Goal: Transaction & Acquisition: Purchase product/service

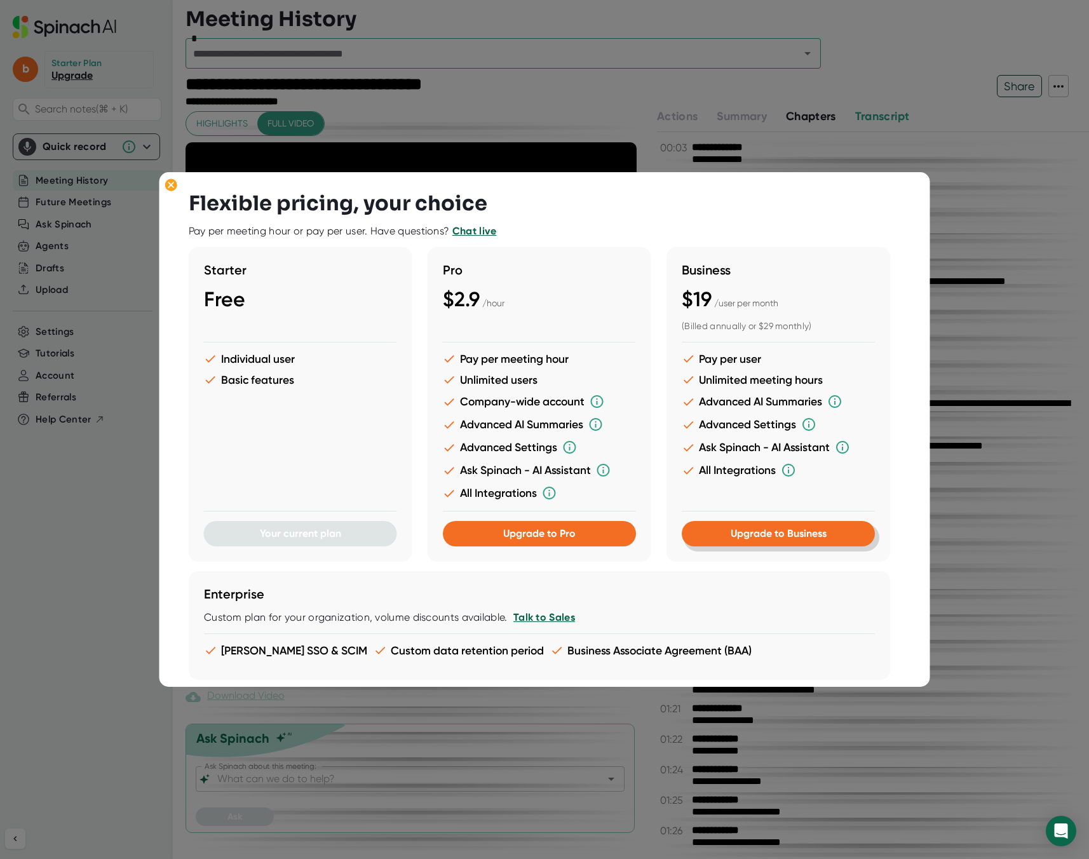
click at [797, 536] on span "Upgrade to Business" at bounding box center [778, 533] width 96 height 12
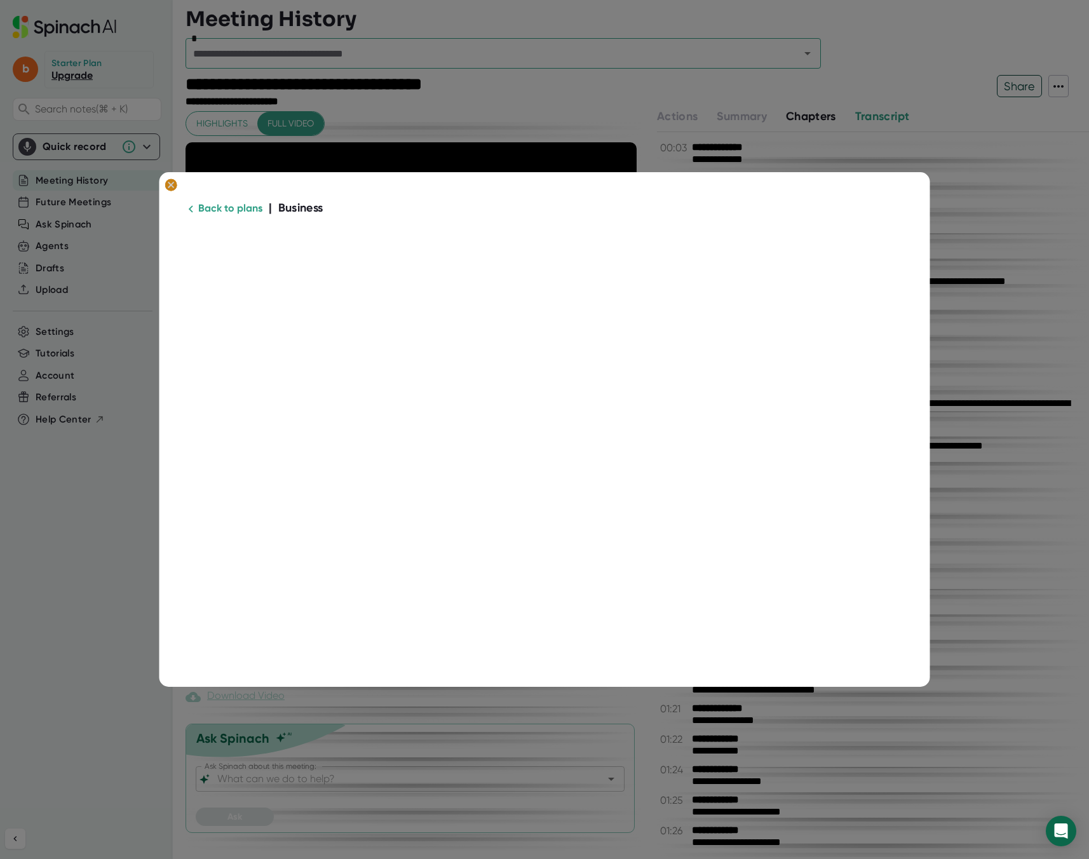
click at [167, 187] on ellipse at bounding box center [171, 185] width 12 height 13
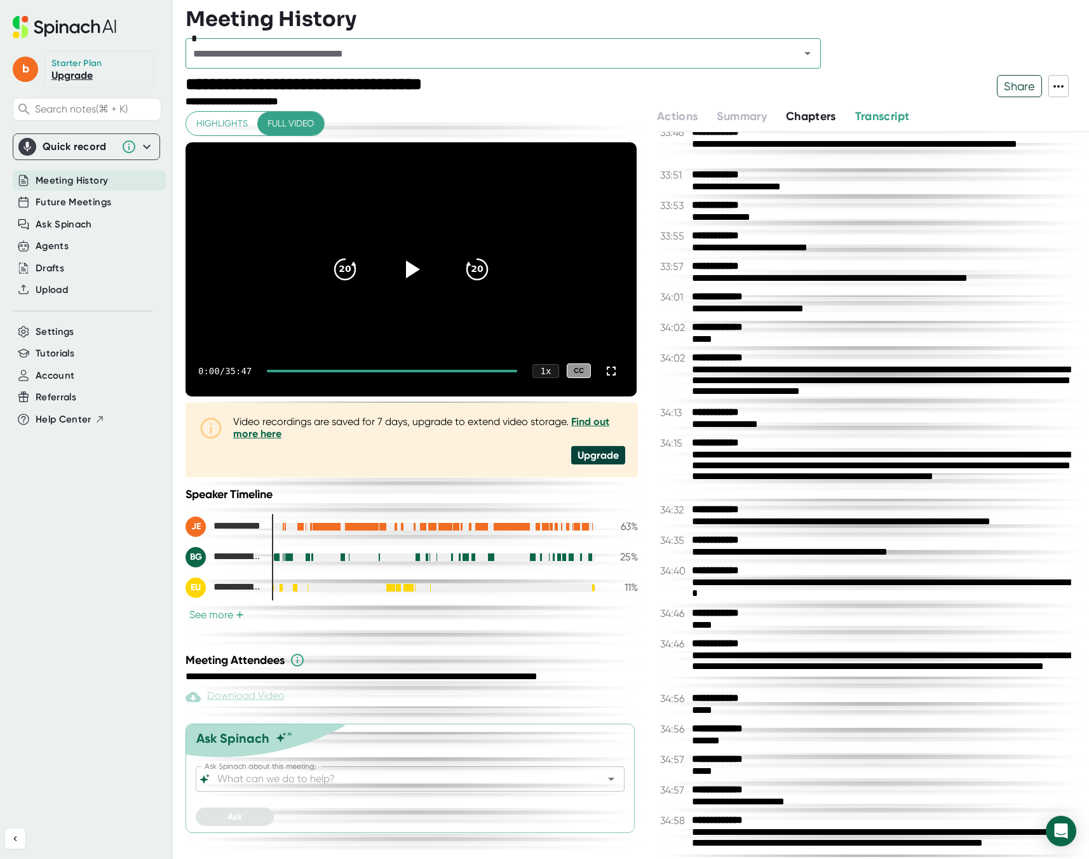
scroll to position [16253, 0]
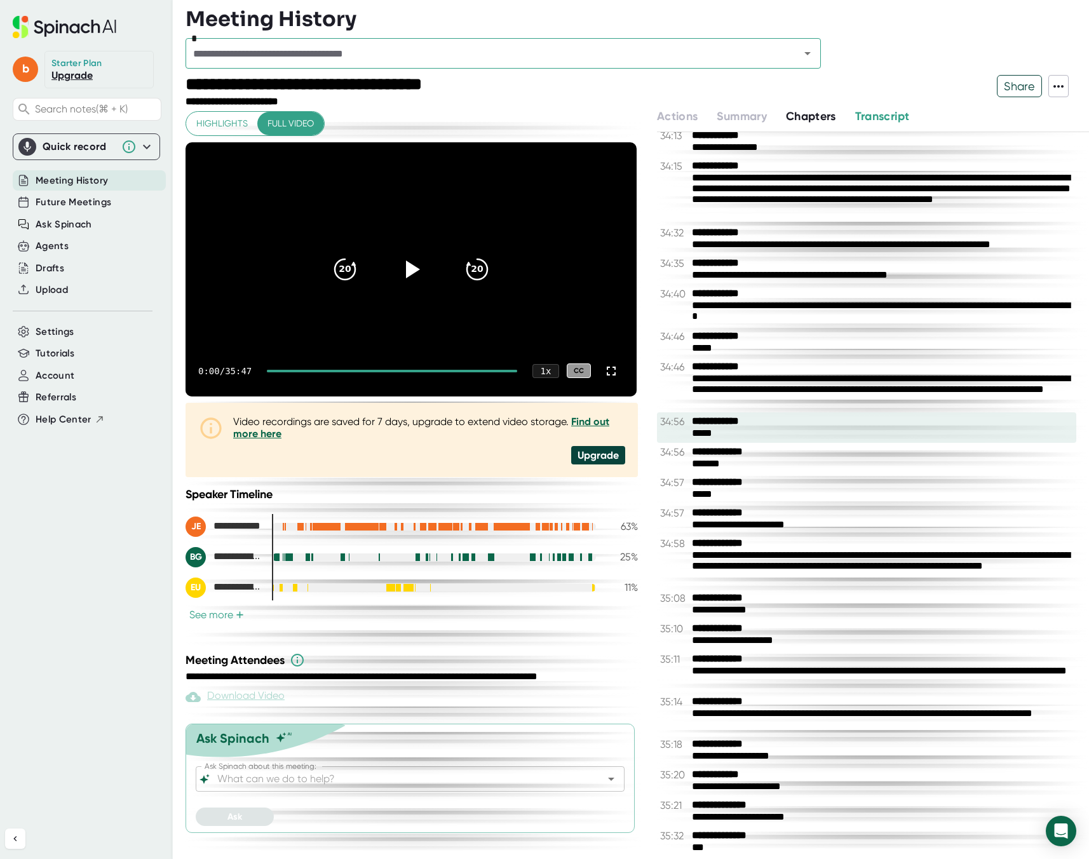
drag, startPoint x: 771, startPoint y: 851, endPoint x: 789, endPoint y: 421, distance: 429.9
click at [789, 421] on div "**********" at bounding box center [873, 494] width 432 height 725
click at [1025, 82] on span "Share" at bounding box center [1020, 86] width 44 height 22
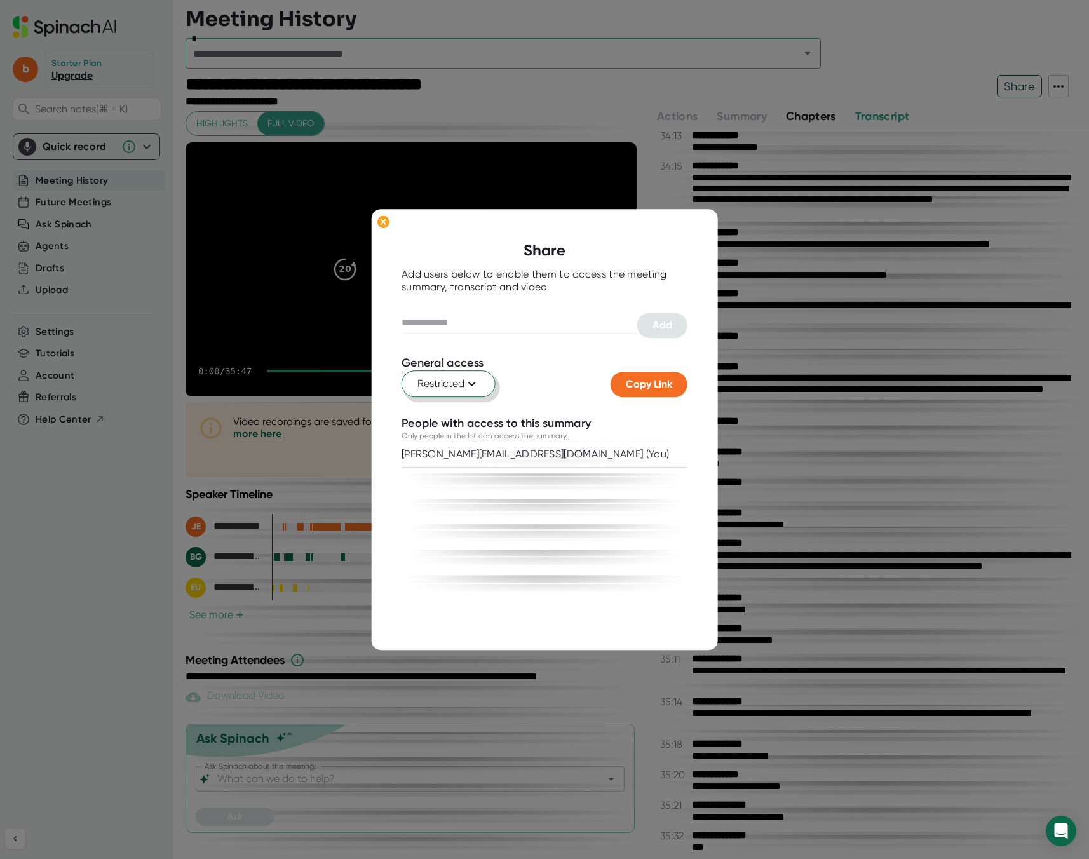
click at [471, 391] on icon at bounding box center [472, 383] width 15 height 15
click at [445, 436] on div "Anyone with the link" at bounding box center [406, 437] width 177 height 23
click at [378, 219] on ellipse at bounding box center [383, 221] width 12 height 13
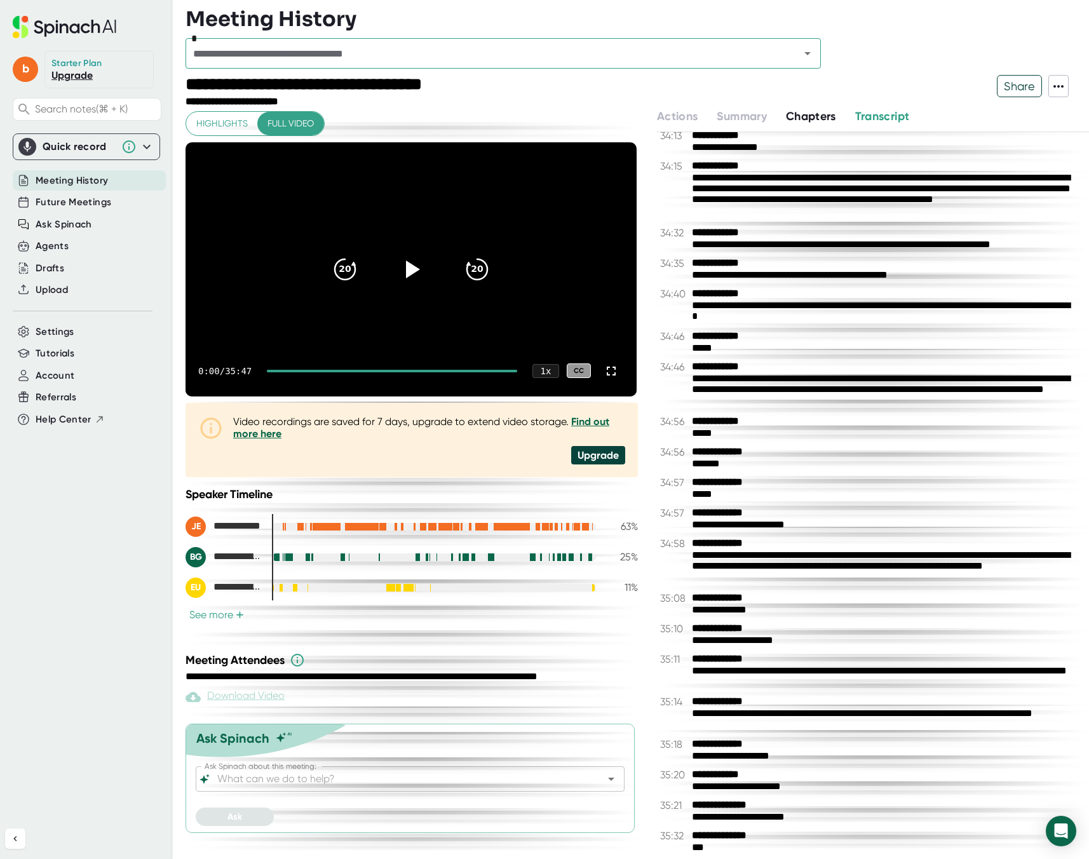
click at [70, 79] on link "Upgrade" at bounding box center [71, 75] width 41 height 12
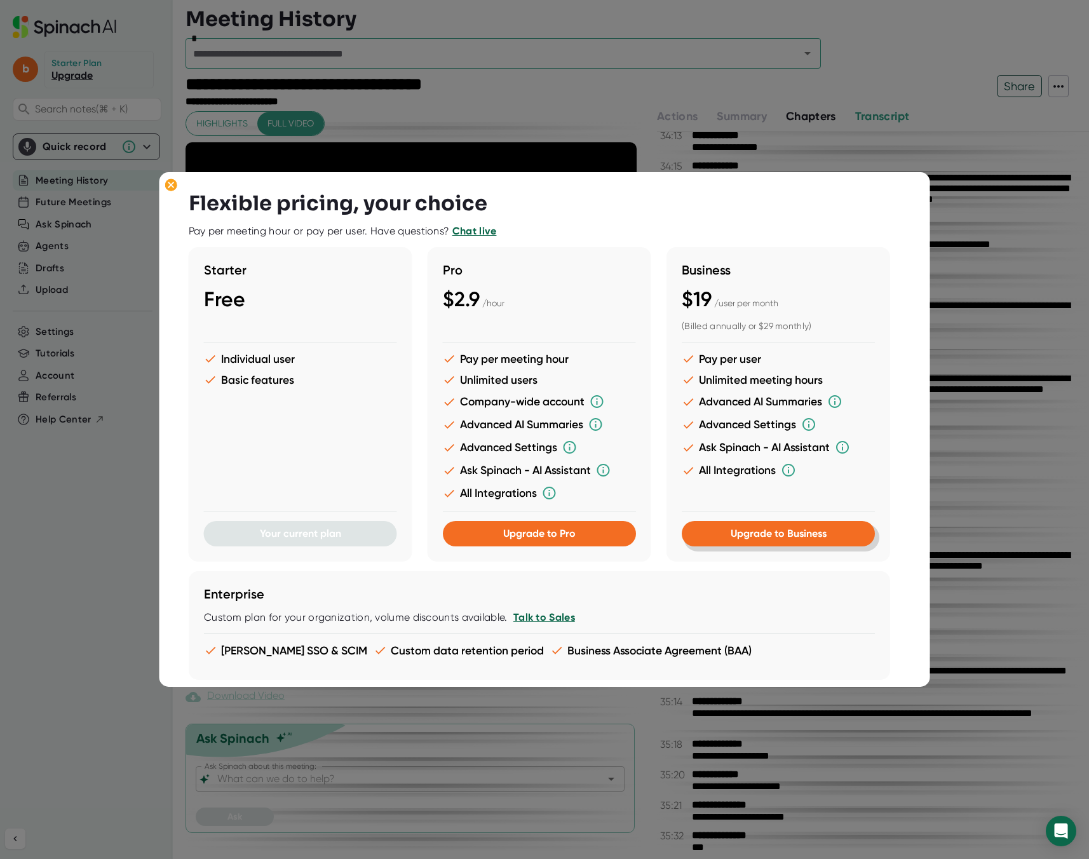
click at [787, 531] on span "Upgrade to Business" at bounding box center [778, 533] width 96 height 12
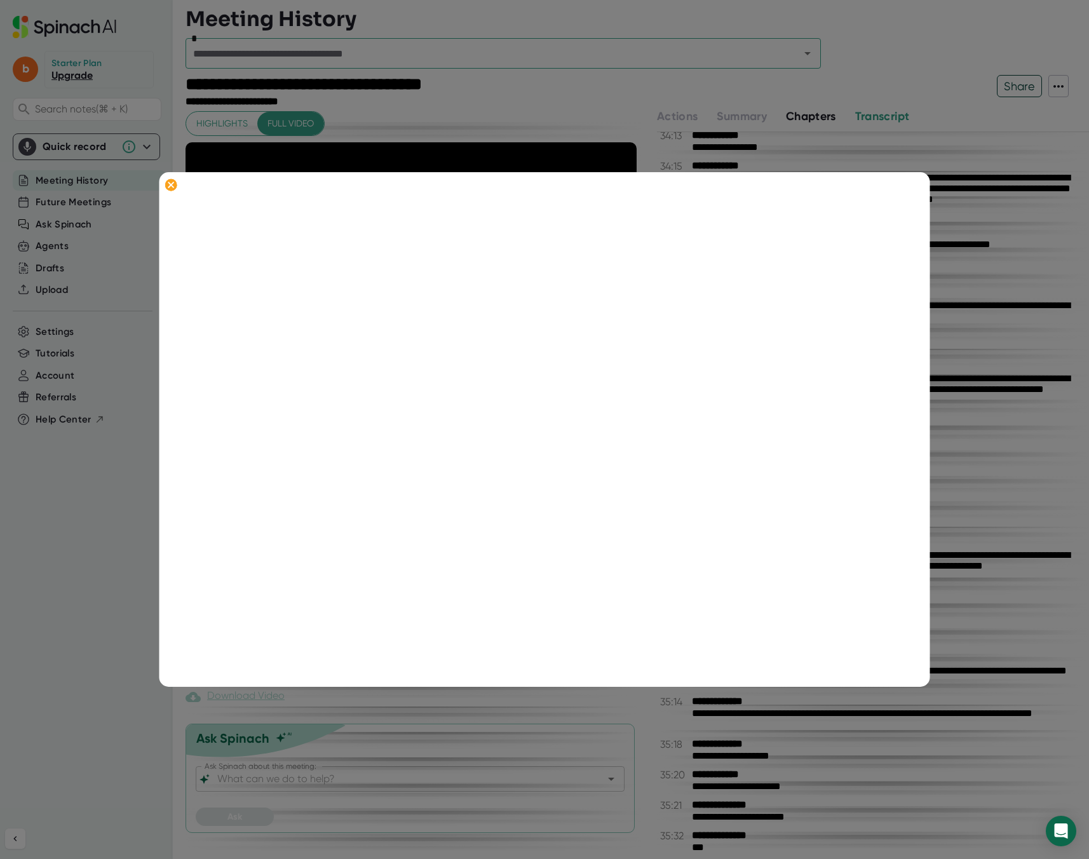
scroll to position [186, 0]
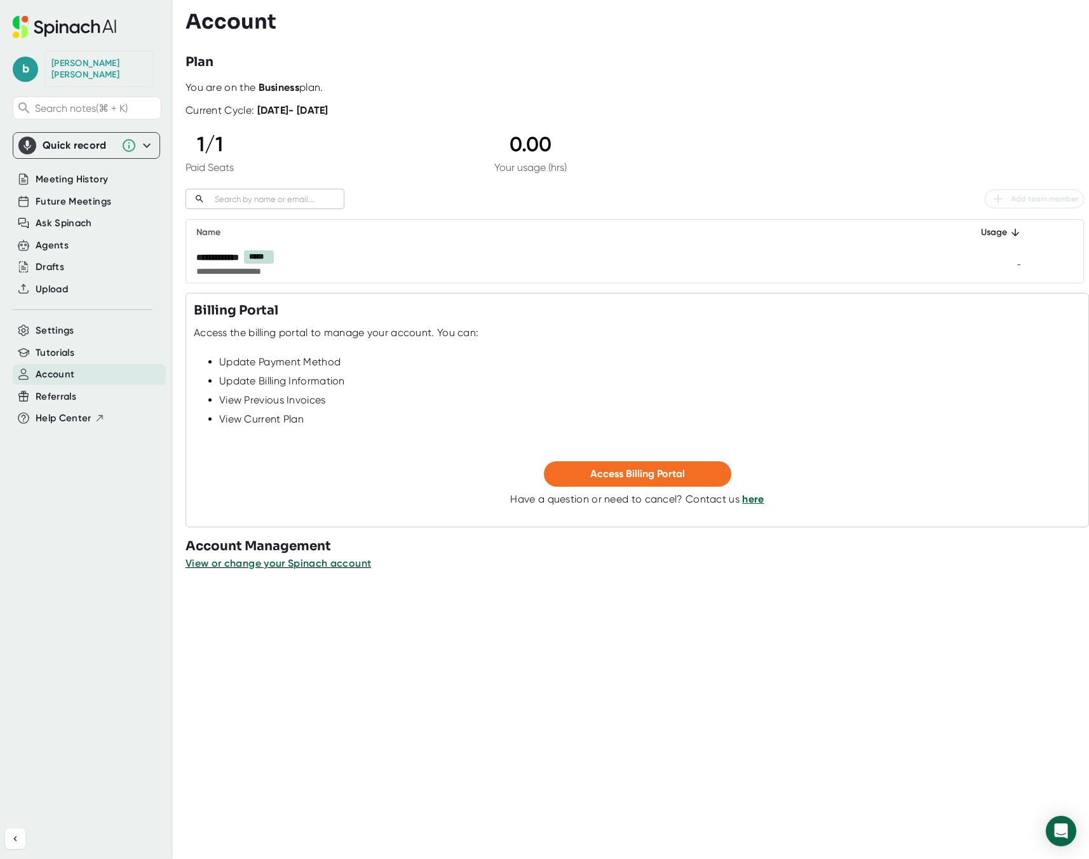
click at [532, 243] on th "Name" at bounding box center [566, 232] width 761 height 25
click at [238, 151] on div "1 / 1 Paid Seats 0.00 Your usage (hrs)" at bounding box center [376, 152] width 381 height 41
click at [69, 102] on span "Search notes (⌘ + K)" at bounding box center [96, 108] width 123 height 12
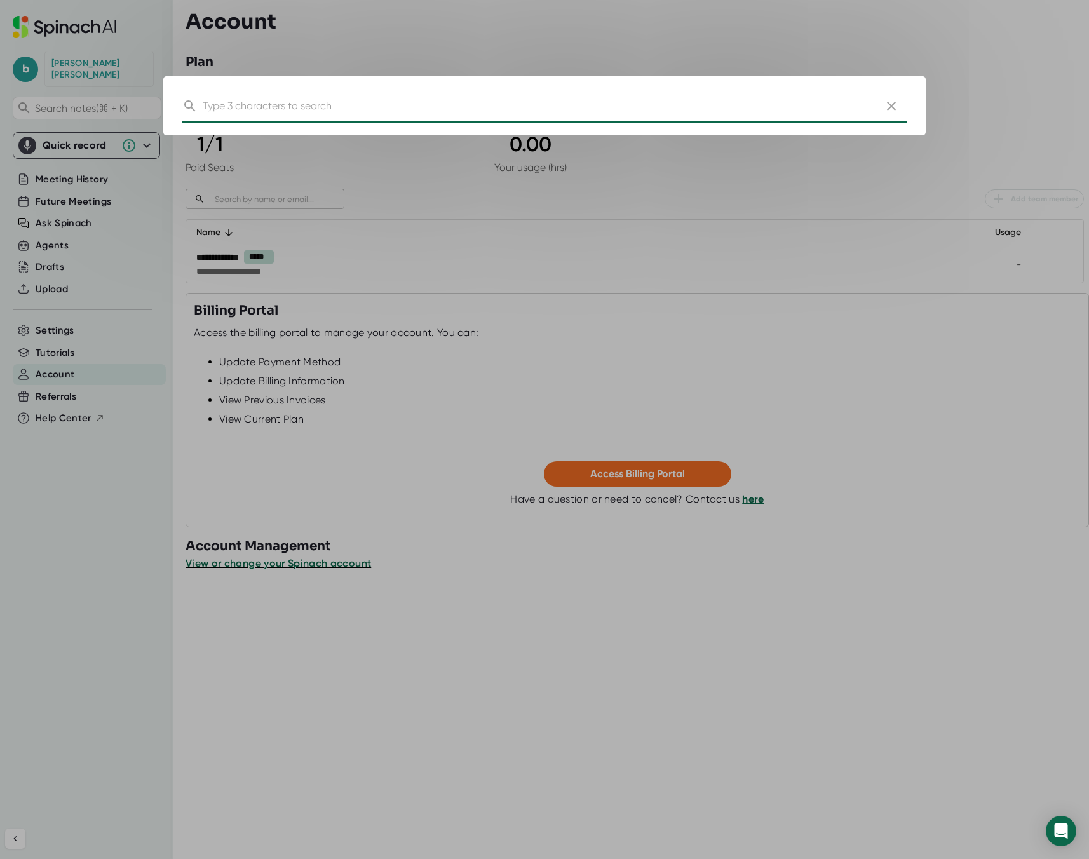
click at [221, 98] on input "text" at bounding box center [537, 106] width 668 height 34
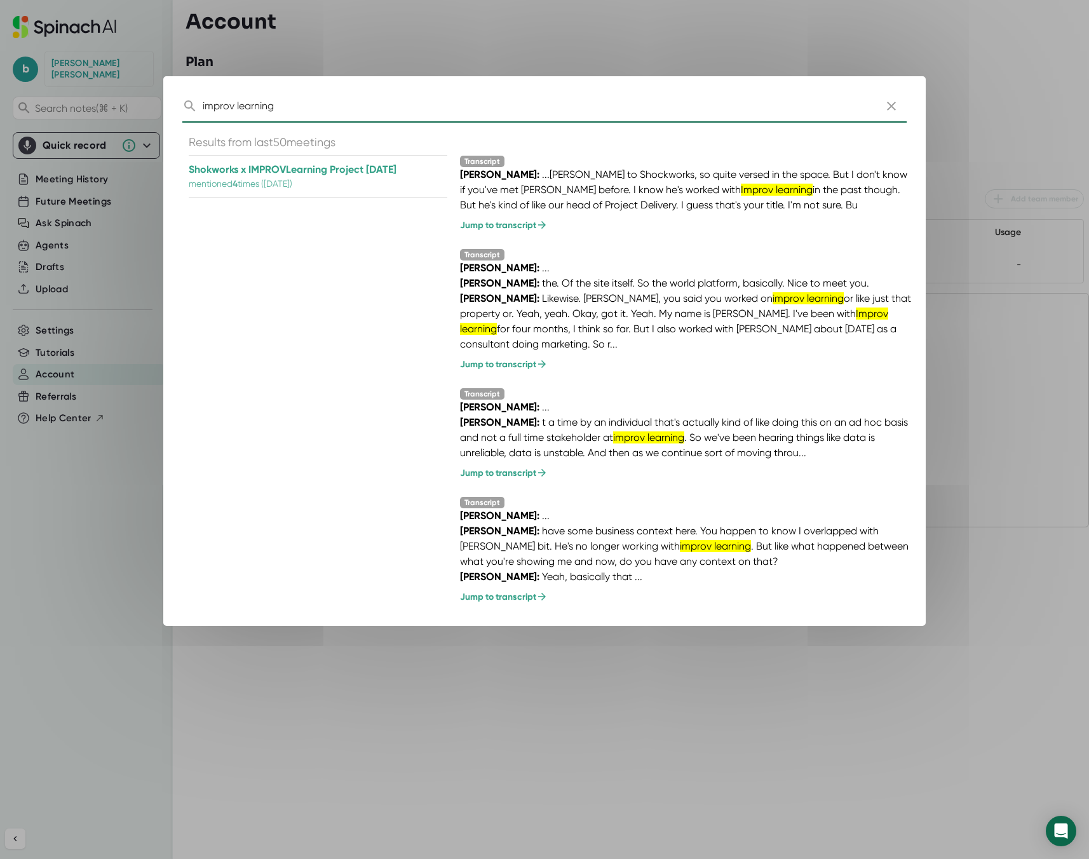
click at [251, 113] on input "improv learning" at bounding box center [537, 106] width 668 height 34
type input "improv"
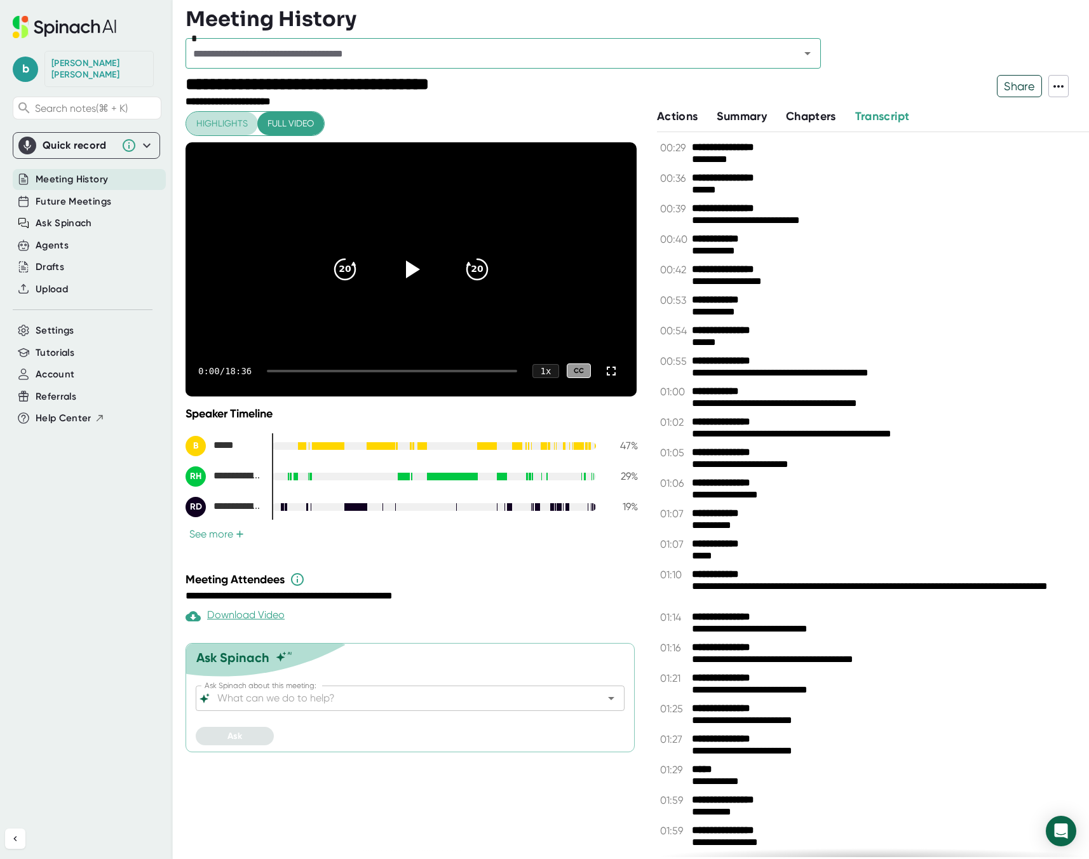
click at [250, 113] on button "Highlights" at bounding box center [222, 124] width 72 height 24
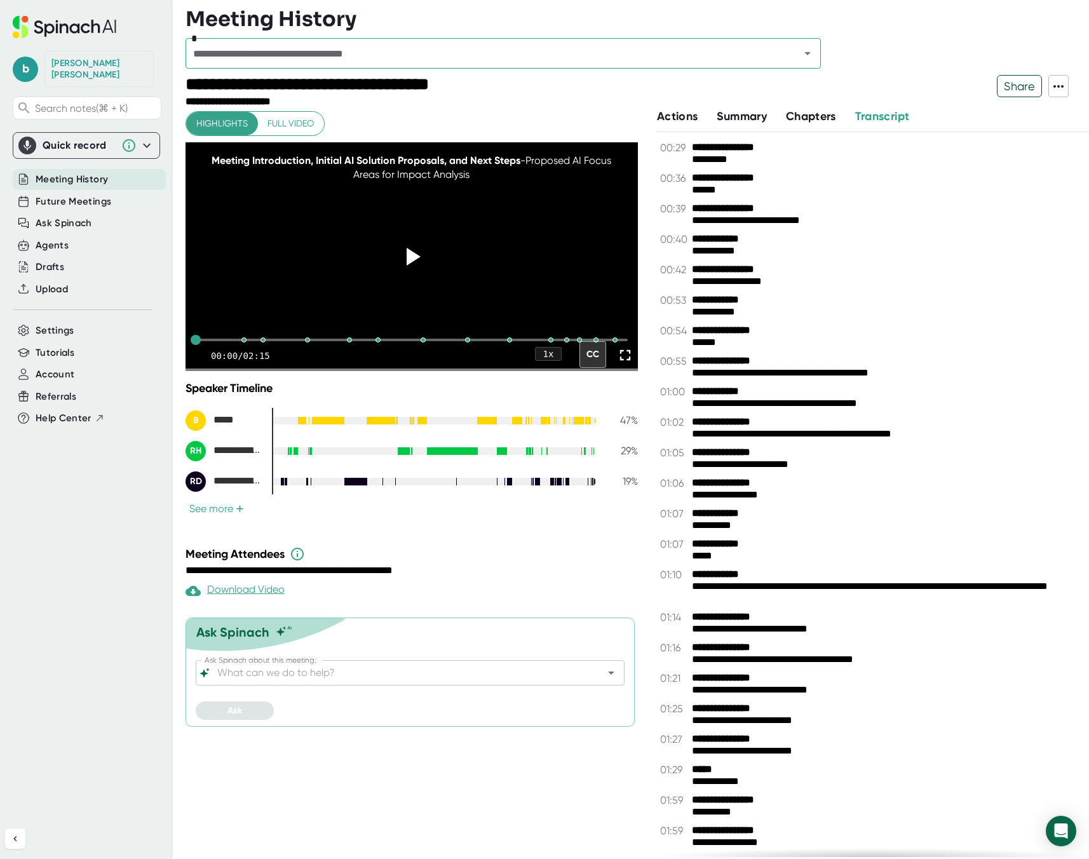
click at [277, 36] on div at bounding box center [638, 35] width 904 height 6
click at [277, 62] on input "text" at bounding box center [484, 53] width 590 height 18
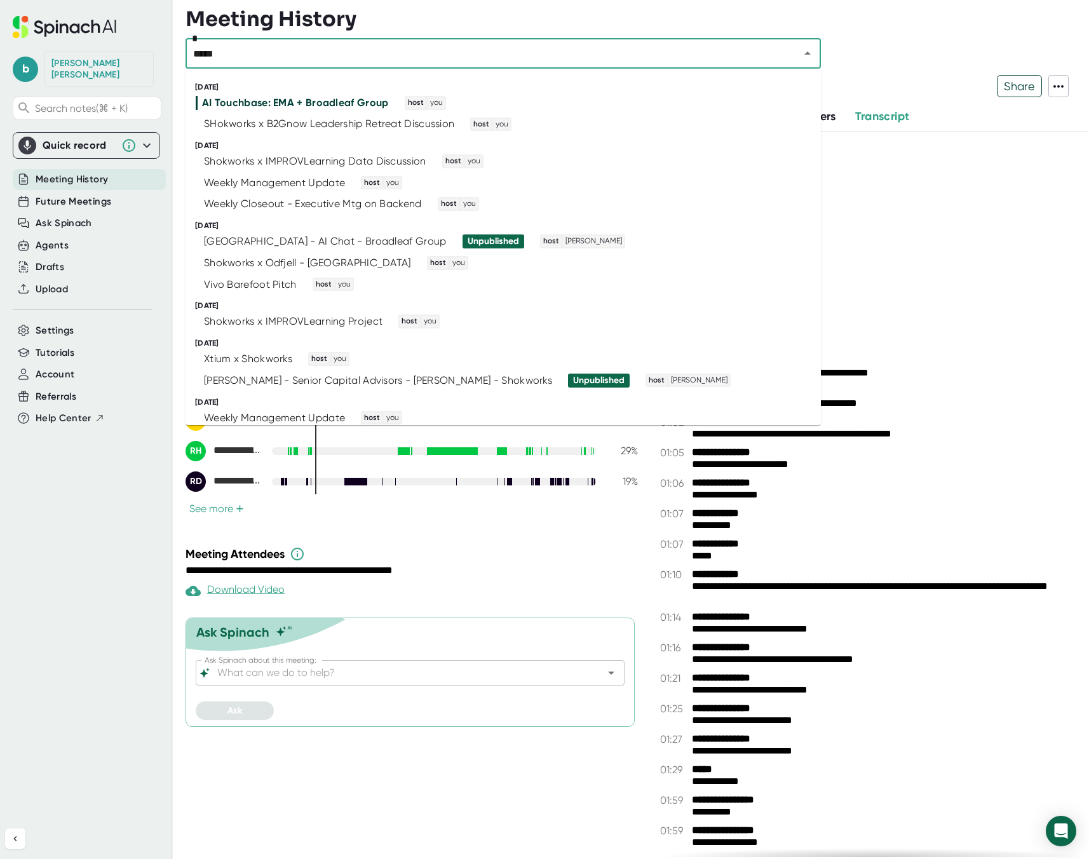
type input "******"
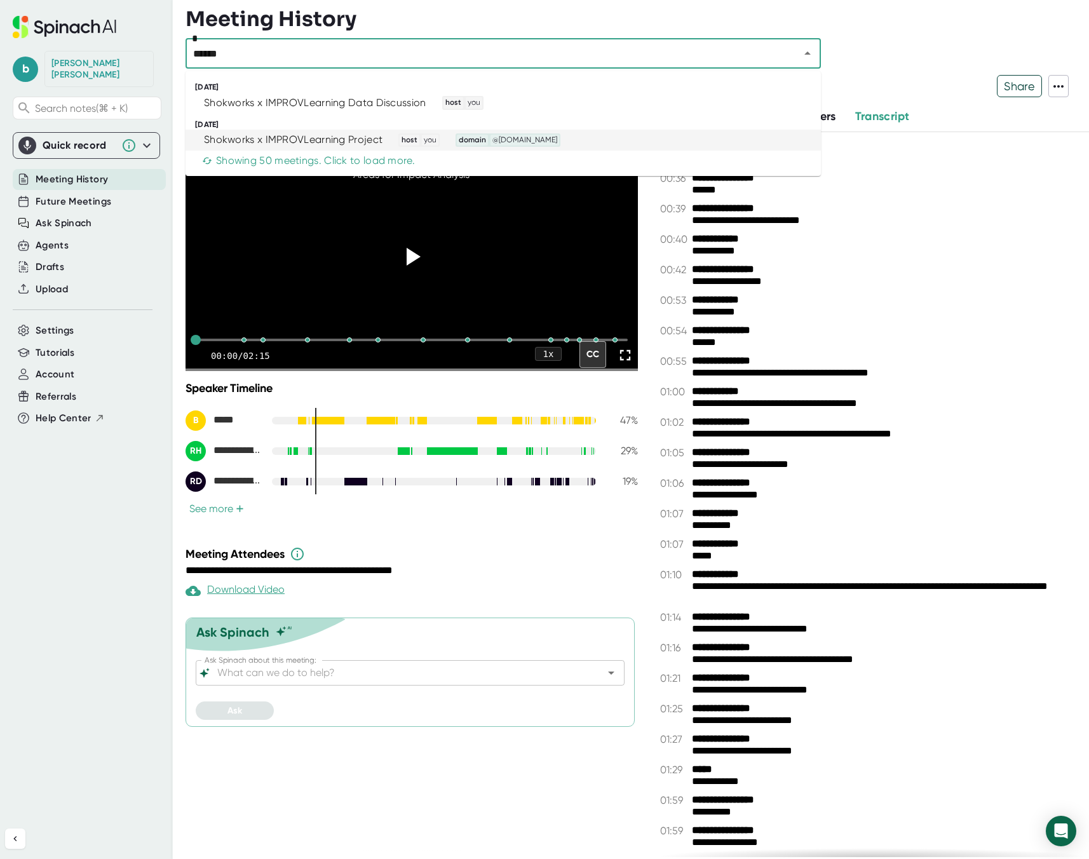
click at [281, 143] on div "Shokworks x IMPROVLearning Project" at bounding box center [293, 139] width 179 height 13
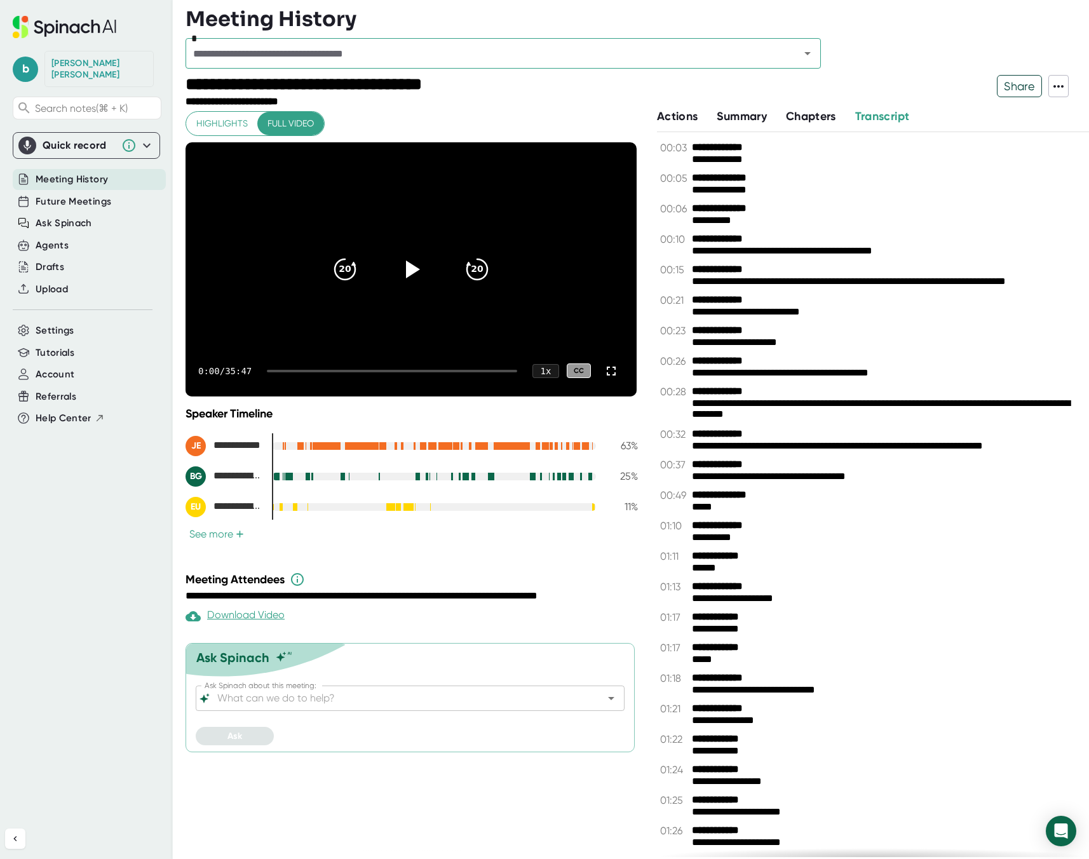
click at [1033, 86] on span "Share" at bounding box center [1020, 86] width 44 height 22
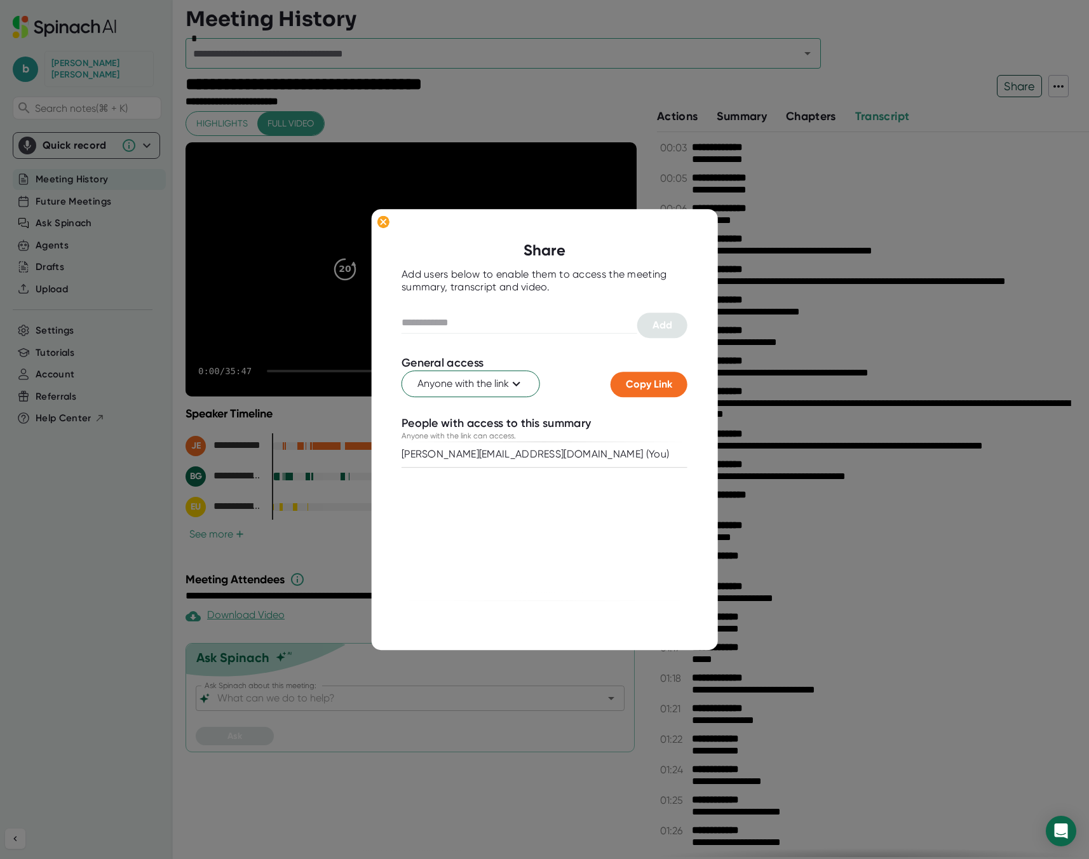
click at [1057, 86] on div at bounding box center [544, 429] width 1089 height 859
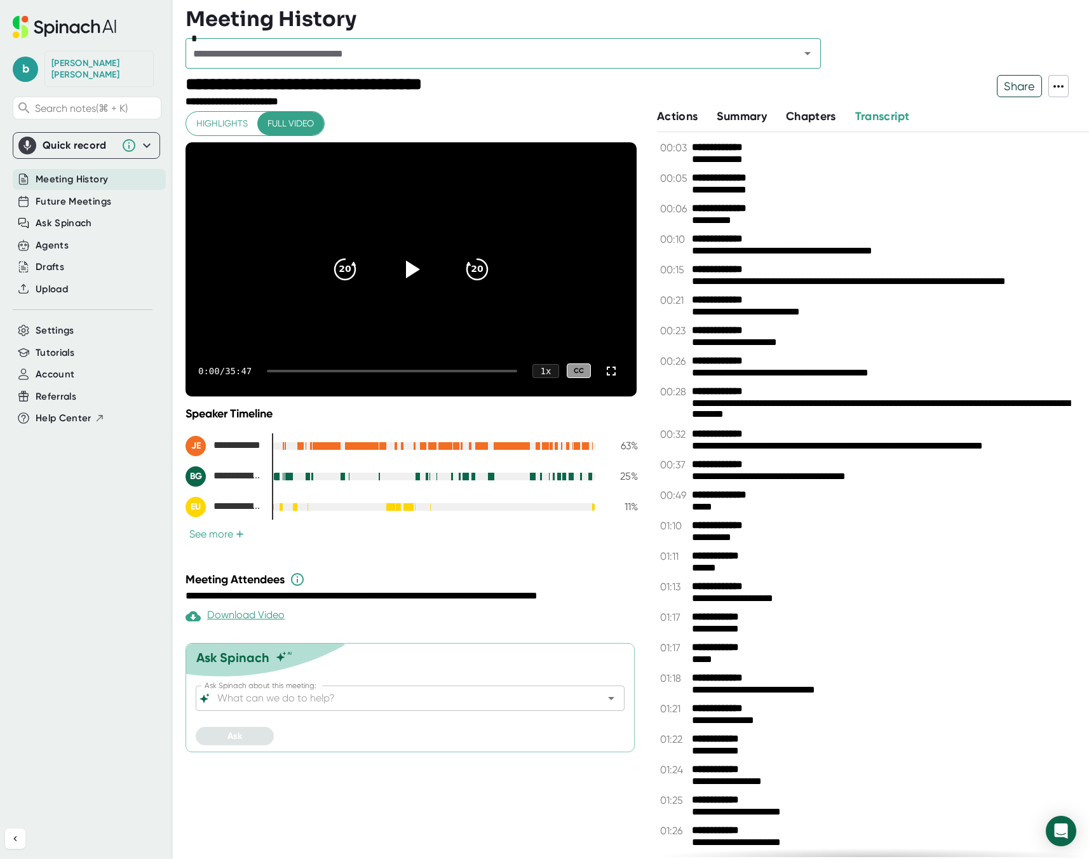
click at [1069, 86] on div "**********" at bounding box center [632, 91] width 893 height 33
click at [1057, 86] on icon at bounding box center [1058, 86] width 15 height 15
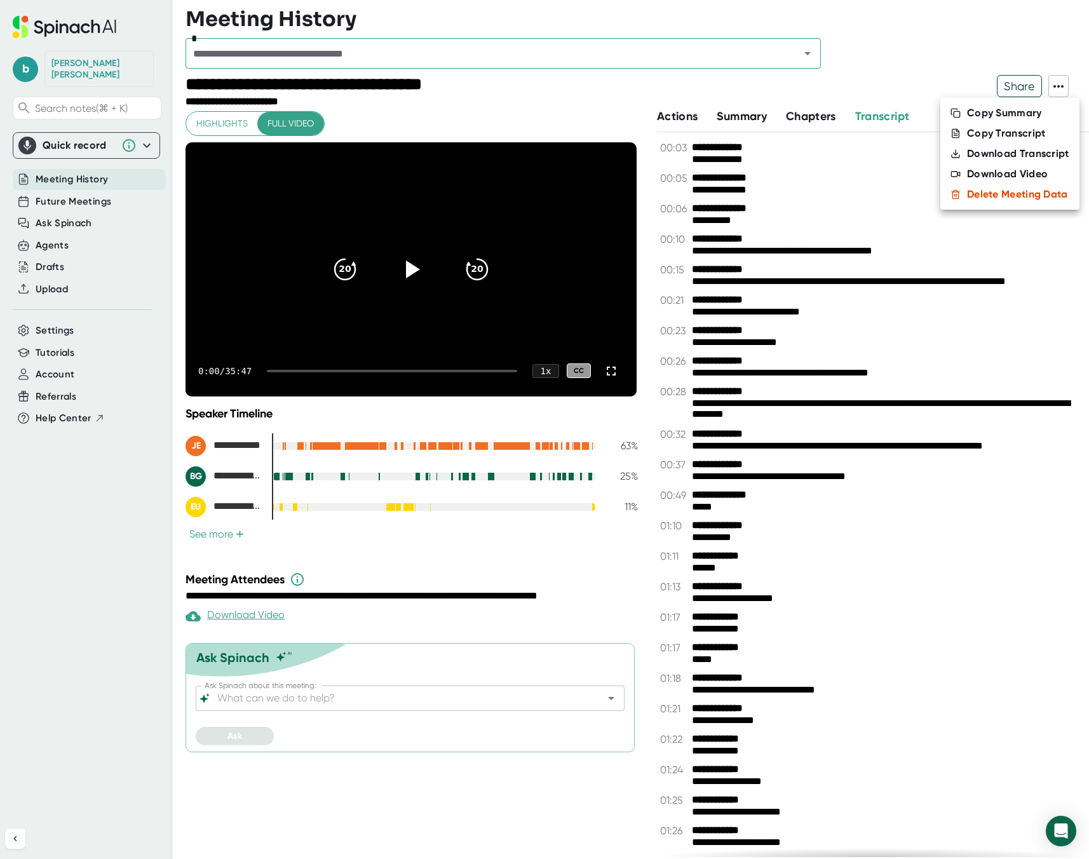
click at [1020, 135] on div "Copy Transcript" at bounding box center [1006, 133] width 79 height 13
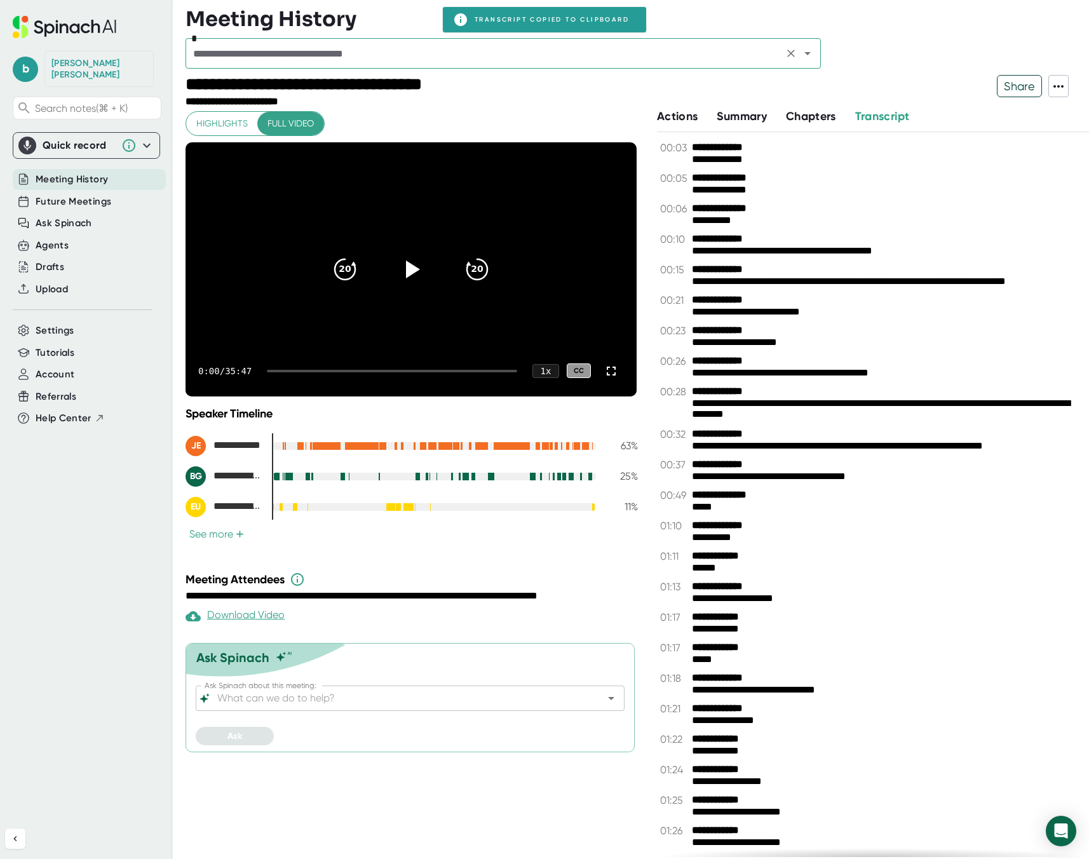
click at [370, 49] on input "text" at bounding box center [484, 53] width 590 height 18
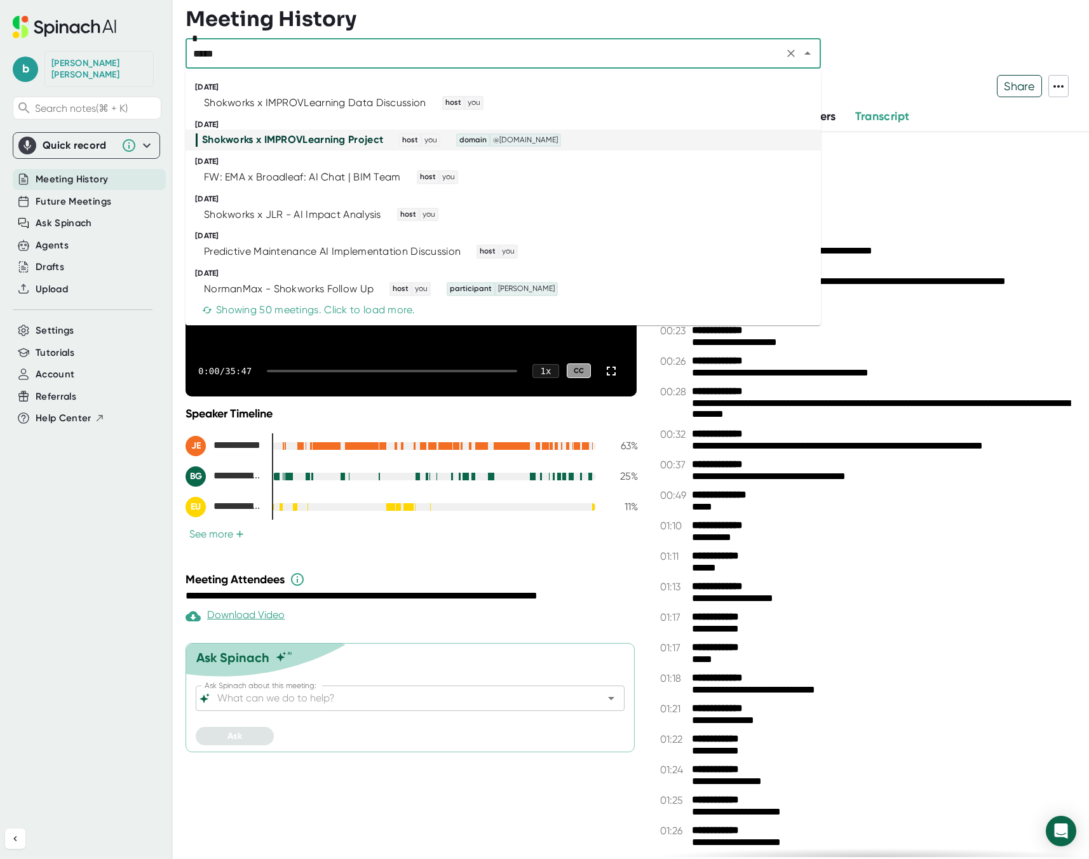
type input "******"
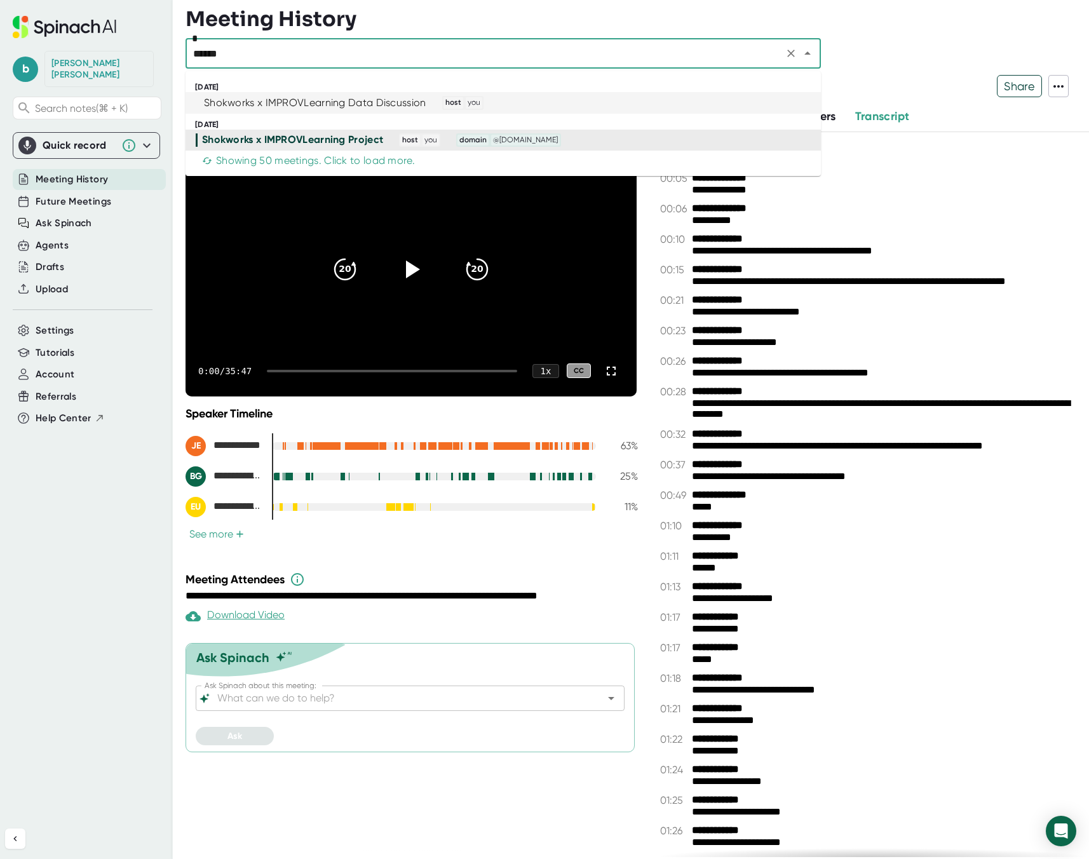
click at [379, 102] on div "Shokworks x IMPROVLearning Data Discussion" at bounding box center [315, 103] width 222 height 13
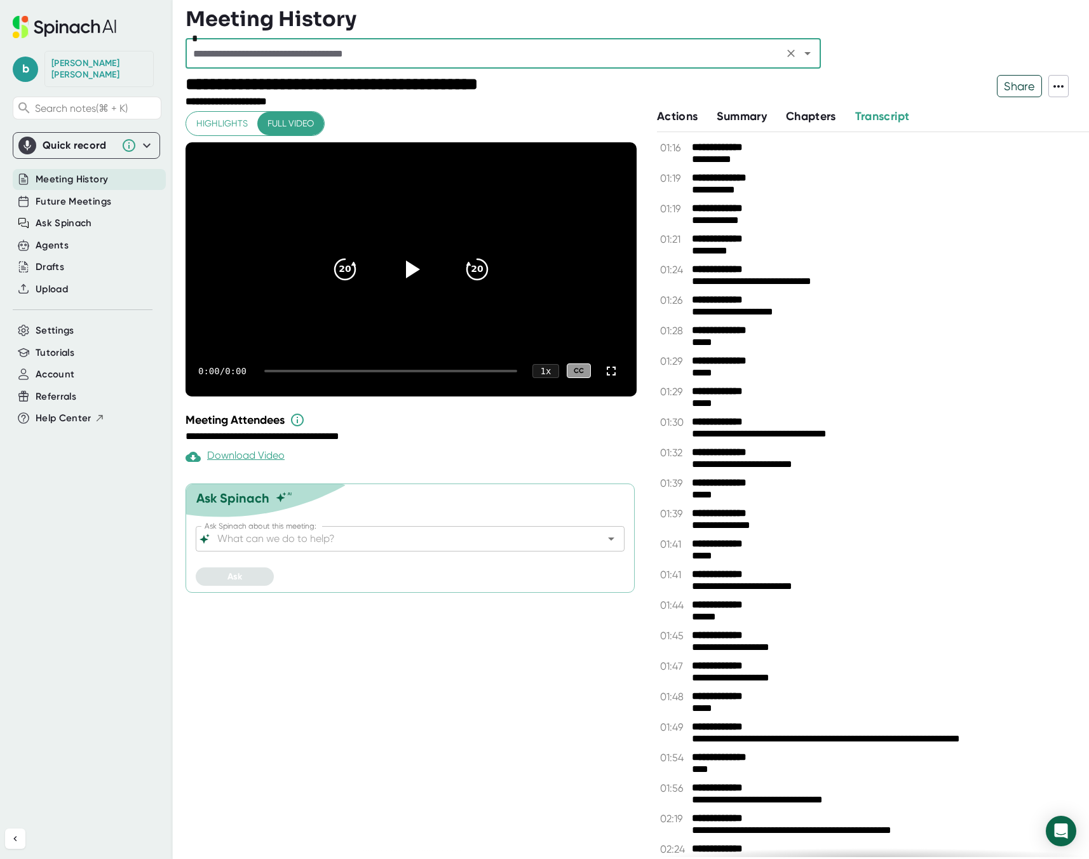
click at [1075, 87] on div "**********" at bounding box center [632, 91] width 893 height 33
click at [1063, 86] on icon at bounding box center [1059, 86] width 10 height 3
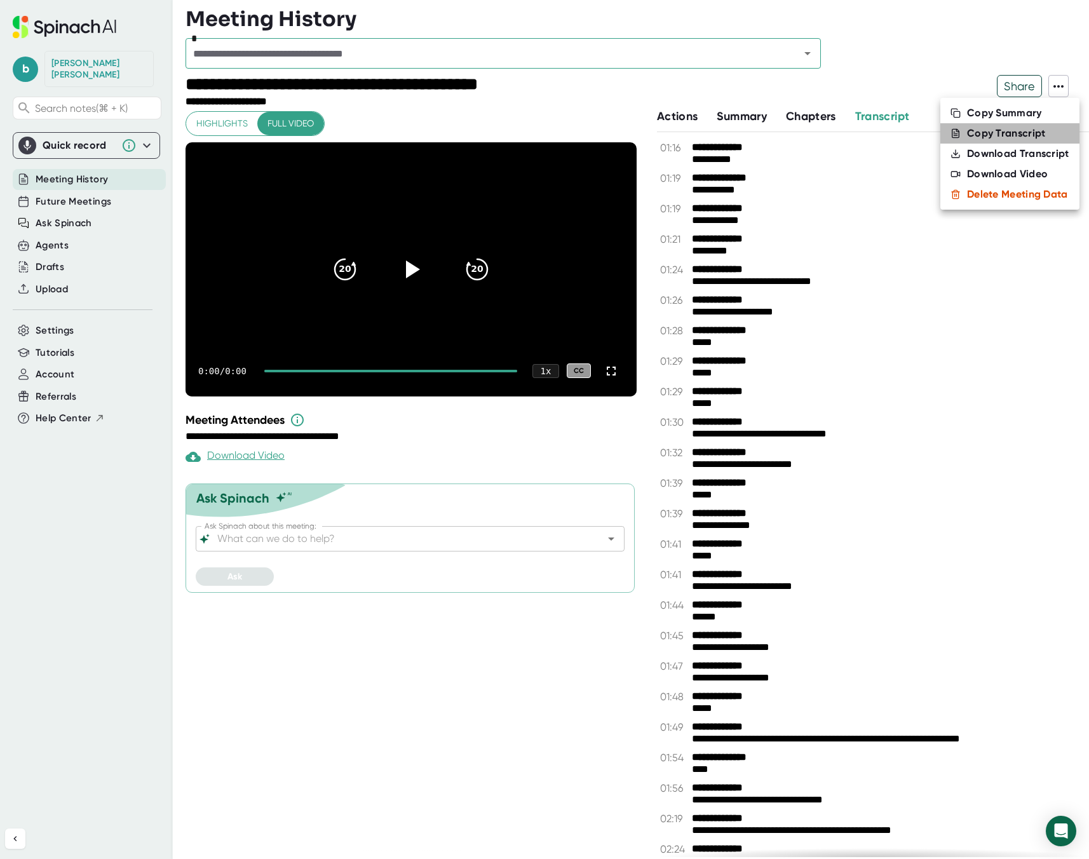
click at [1024, 133] on div "Copy Transcript" at bounding box center [1006, 133] width 79 height 13
